Goal: Information Seeking & Learning: Learn about a topic

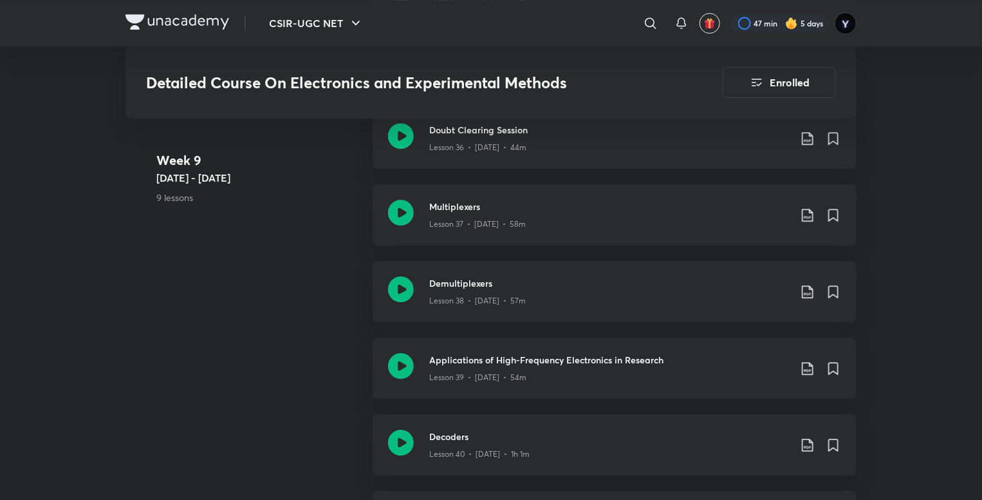
scroll to position [4433, 0]
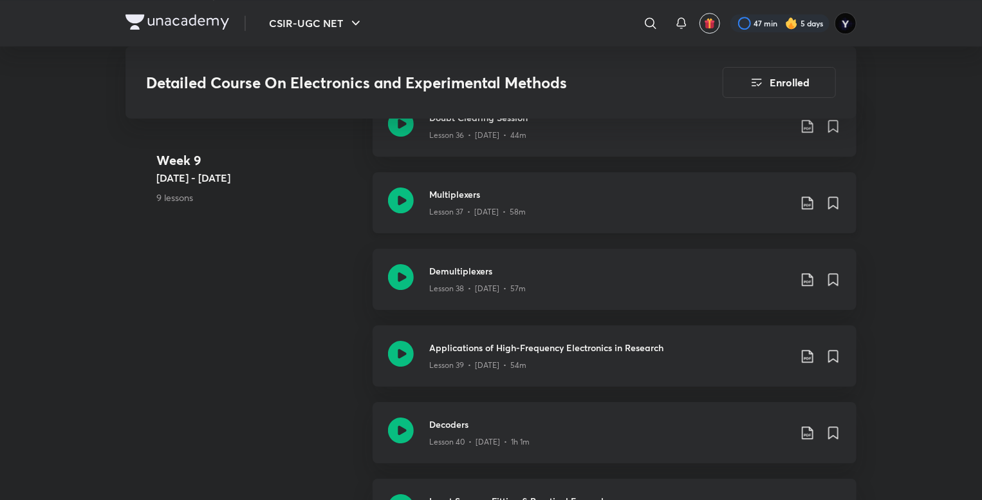
click at [647, 189] on h3 "Multiplexers" at bounding box center [609, 194] width 361 height 14
